Goal: Task Accomplishment & Management: Manage account settings

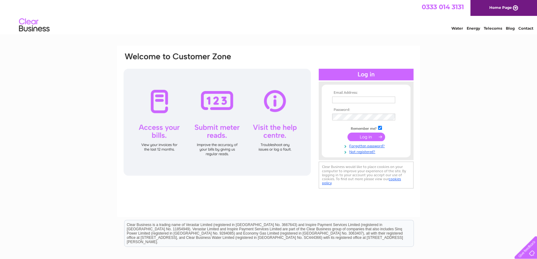
type input "[EMAIL_ADDRESS][DOMAIN_NAME]"
click at [369, 135] on input "submit" at bounding box center [366, 137] width 38 height 9
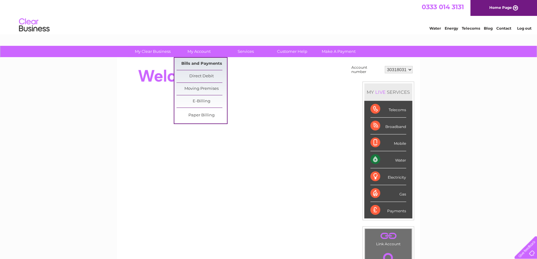
click at [197, 66] on link "Bills and Payments" at bounding box center [201, 64] width 50 height 12
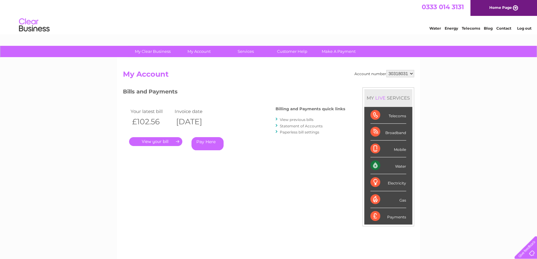
click at [0, 162] on html "My Clear Business Login Details My Details My Preferences Link Account My Accou…" at bounding box center [268, 184] width 537 height 369
click at [278, 118] on div at bounding box center [276, 119] width 3 height 6
